Goal: Find specific fact: Find specific fact

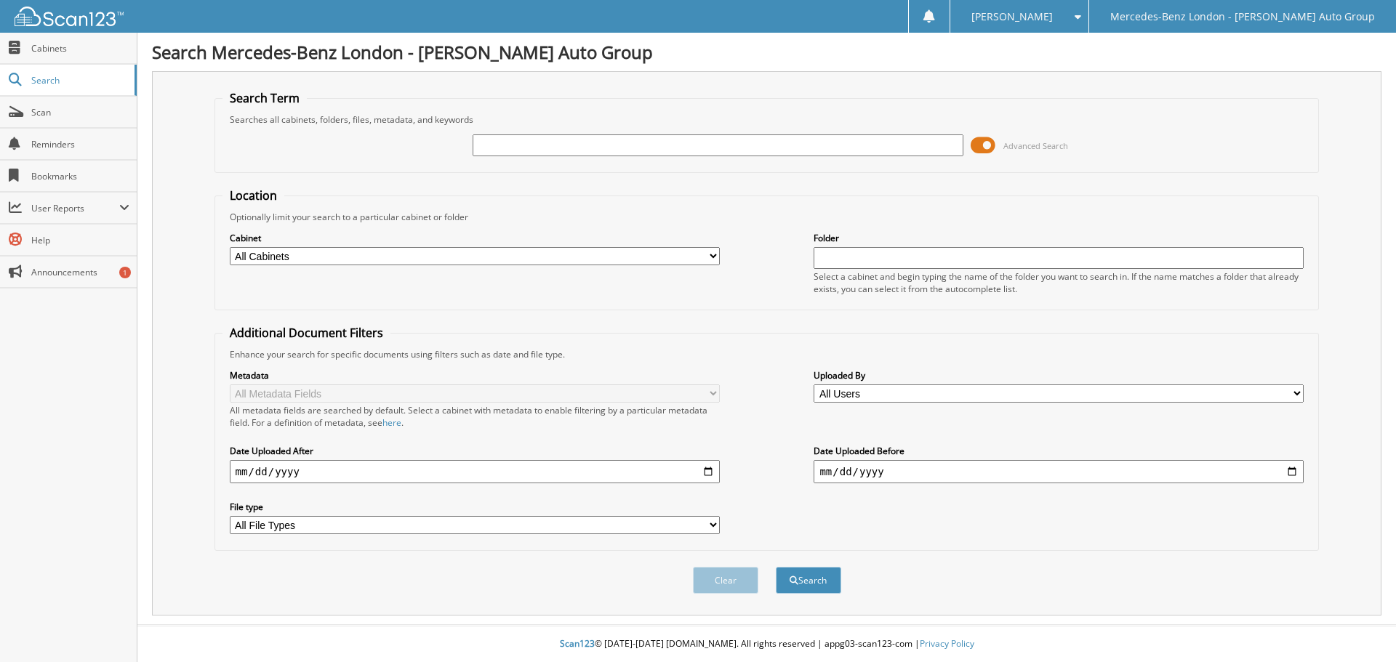
click at [496, 155] on input "text" at bounding box center [718, 146] width 490 height 22
click at [494, 143] on input "text" at bounding box center [718, 146] width 490 height 22
type input "333316"
click at [776, 567] on button "Search" at bounding box center [808, 580] width 65 height 27
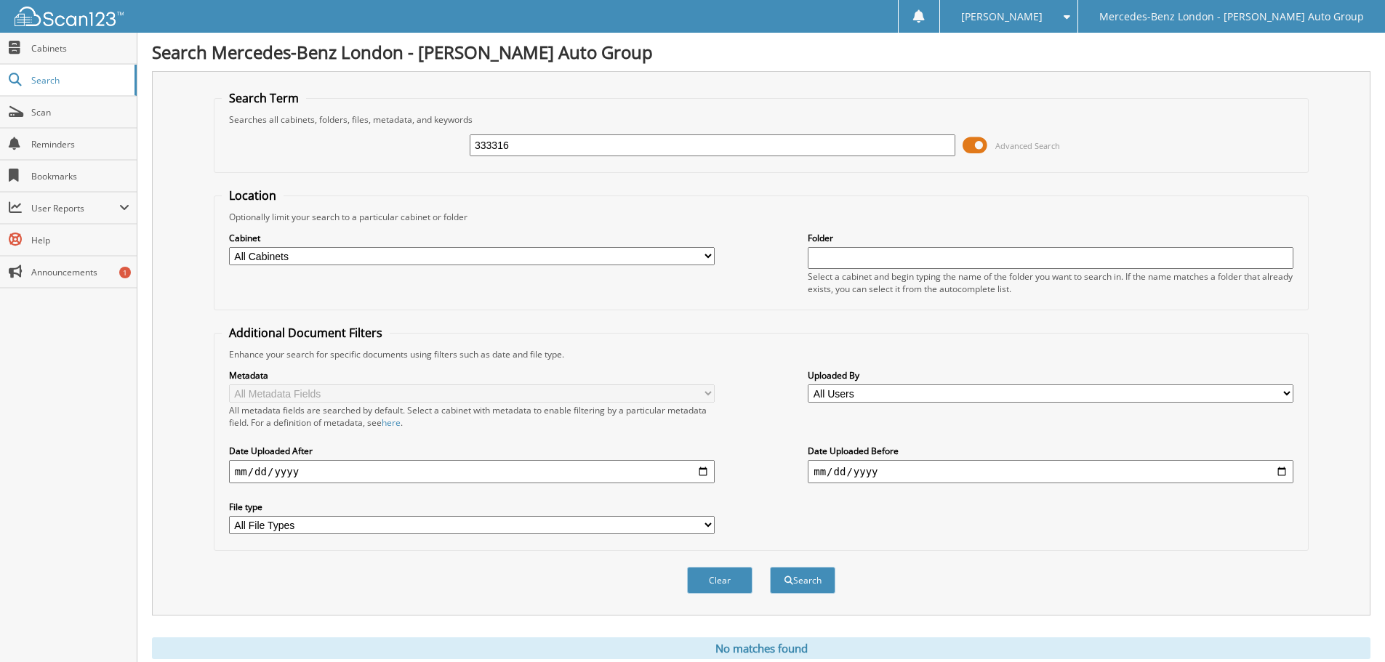
click at [1070, 18] on span at bounding box center [1064, 17] width 14 height 10
click at [1078, 67] on link "Logout" at bounding box center [1008, 70] width 137 height 25
